Goal: Navigation & Orientation: Find specific page/section

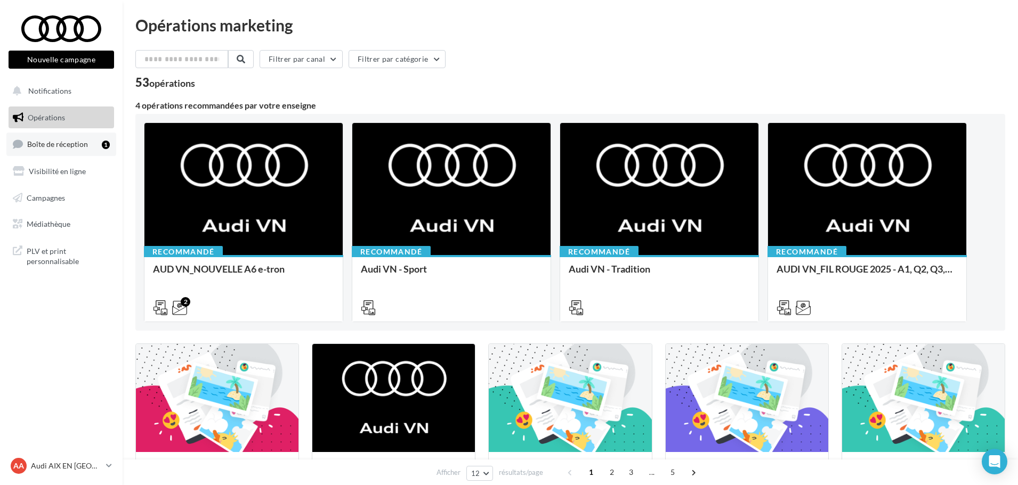
click at [86, 144] on span "Boîte de réception" at bounding box center [57, 144] width 61 height 9
